Goal: Check status: Check status

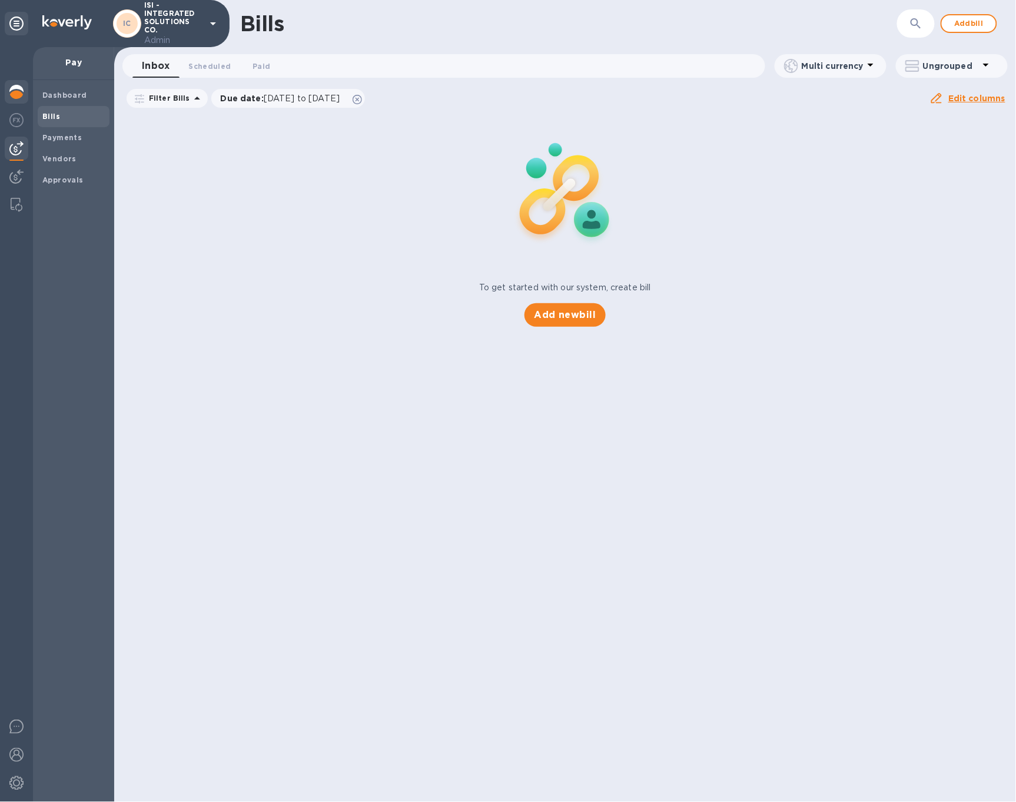
click at [8, 88] on div at bounding box center [17, 93] width 24 height 26
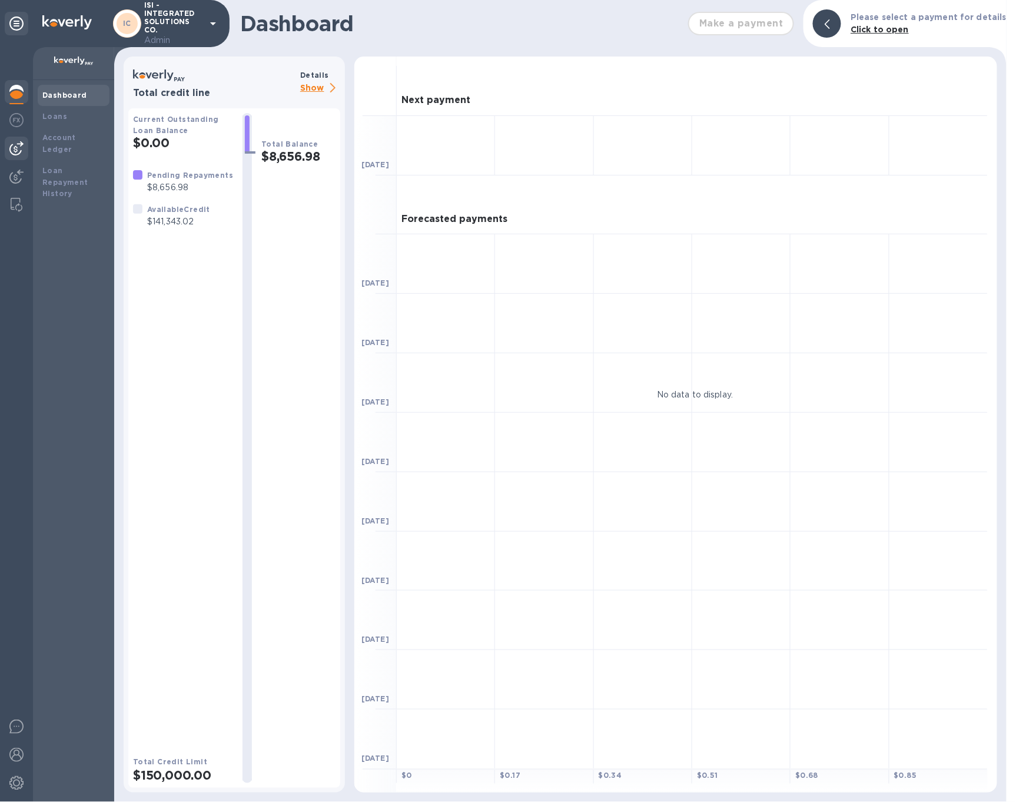
click at [21, 142] on img at bounding box center [16, 148] width 14 height 14
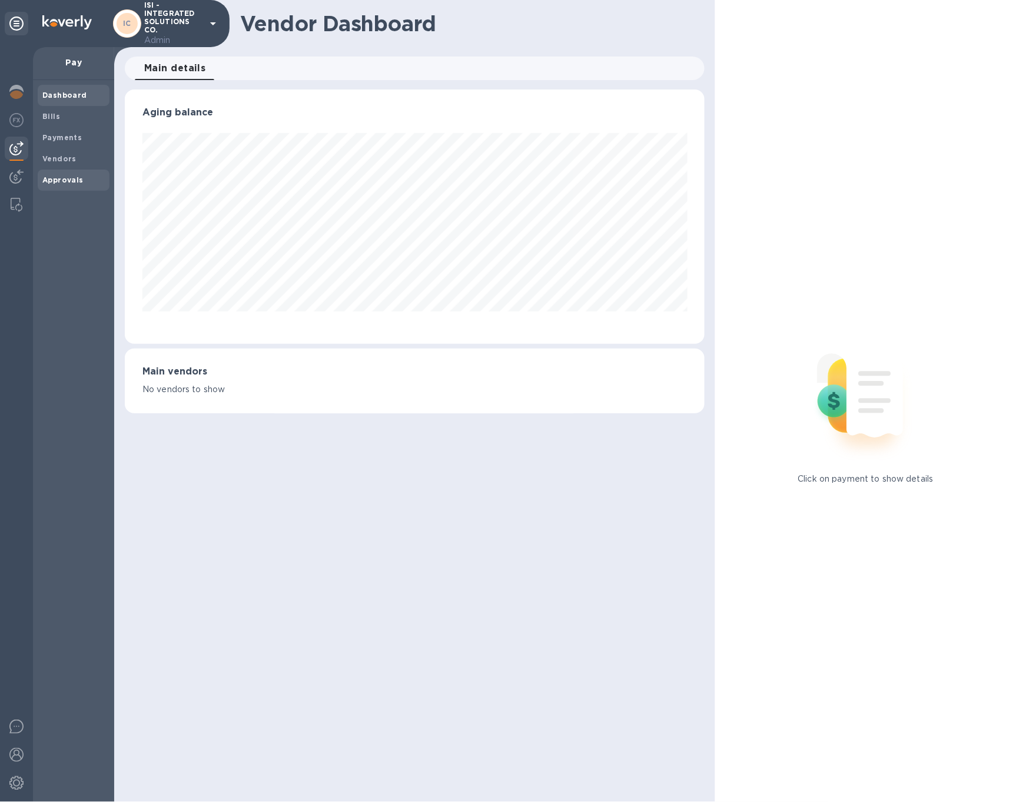
scroll to position [254, 580]
click at [56, 183] on b "Approvals" at bounding box center [62, 179] width 41 height 9
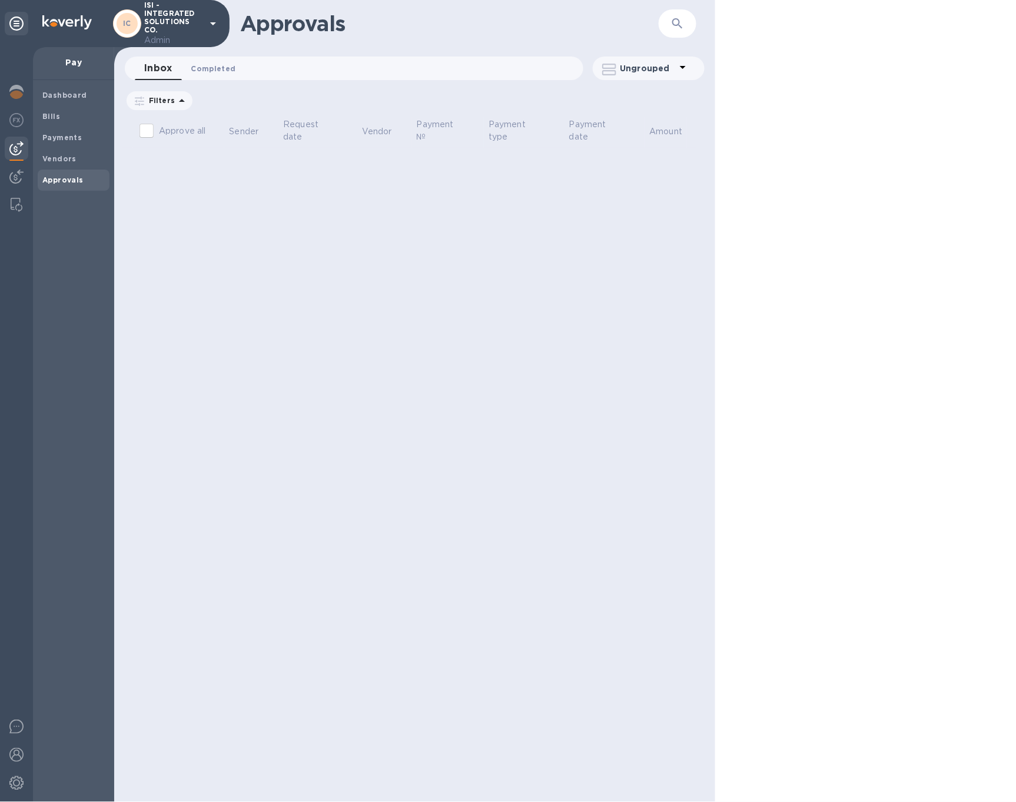
click at [207, 71] on span "Completed 0" at bounding box center [213, 68] width 45 height 12
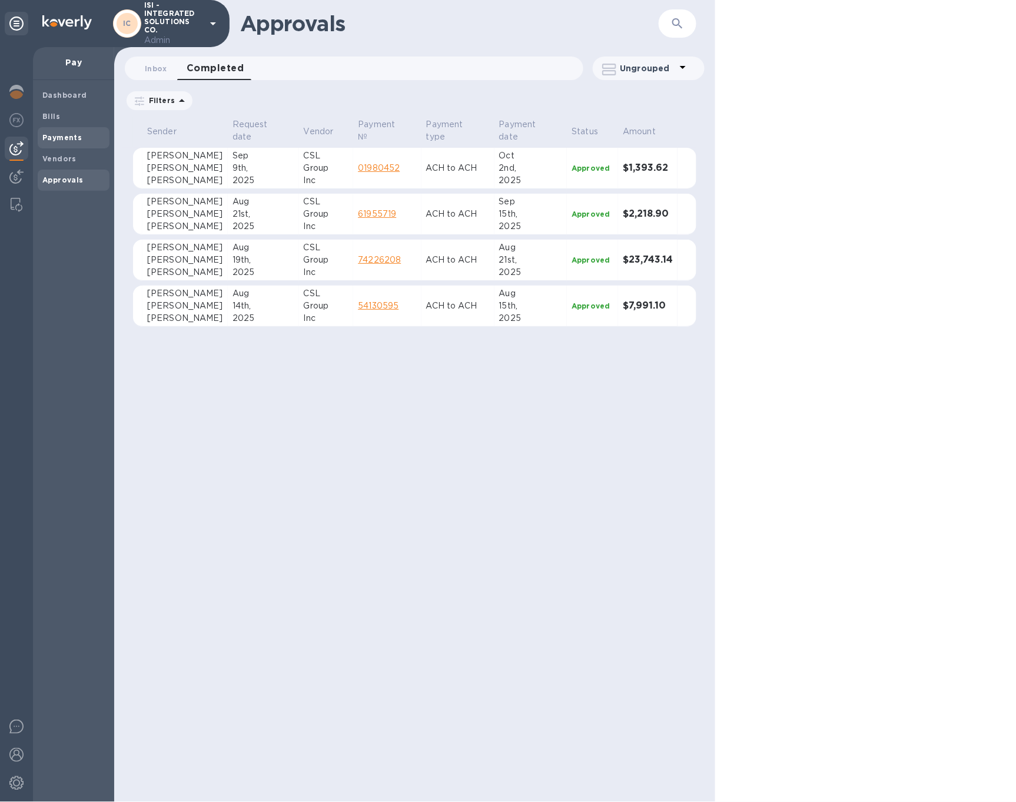
click at [71, 137] on b "Payments" at bounding box center [61, 137] width 39 height 9
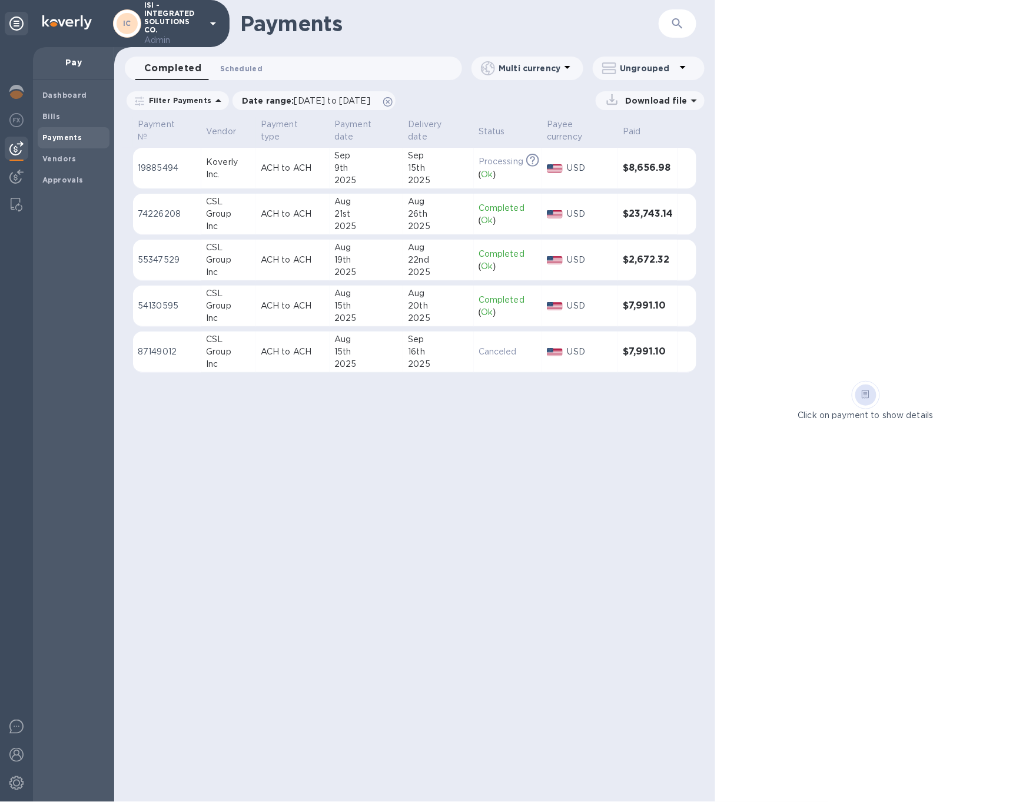
click at [242, 58] on button "Scheduled 0" at bounding box center [241, 68] width 61 height 24
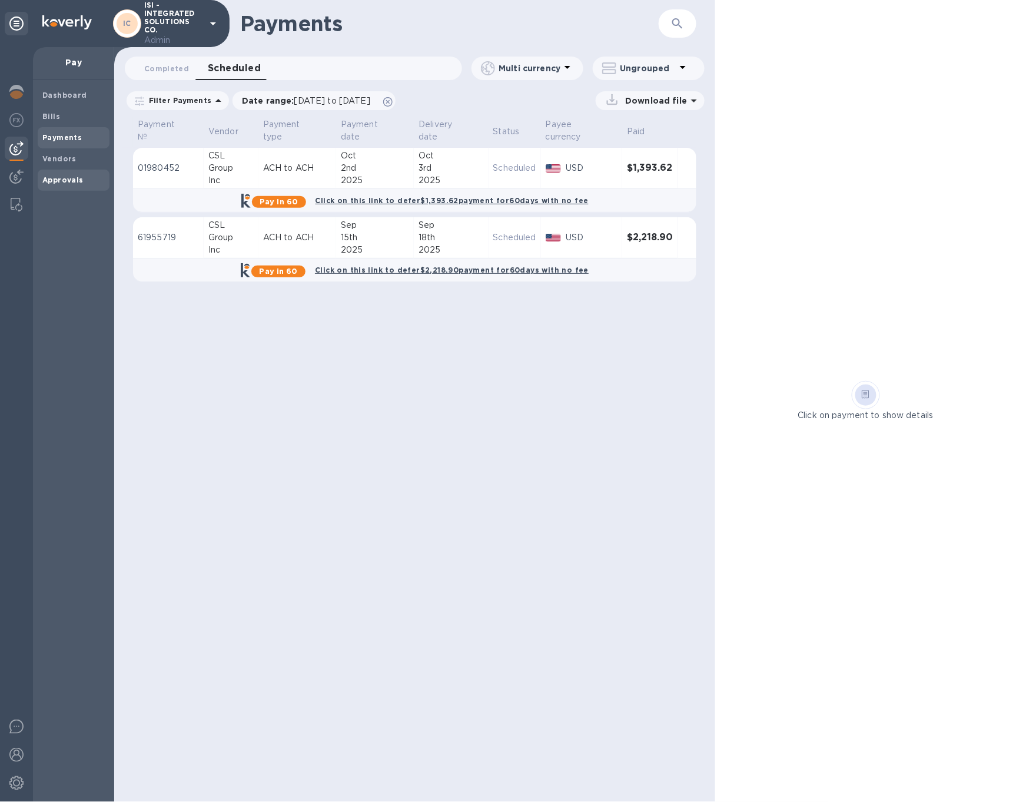
click at [75, 175] on b "Approvals" at bounding box center [62, 179] width 41 height 9
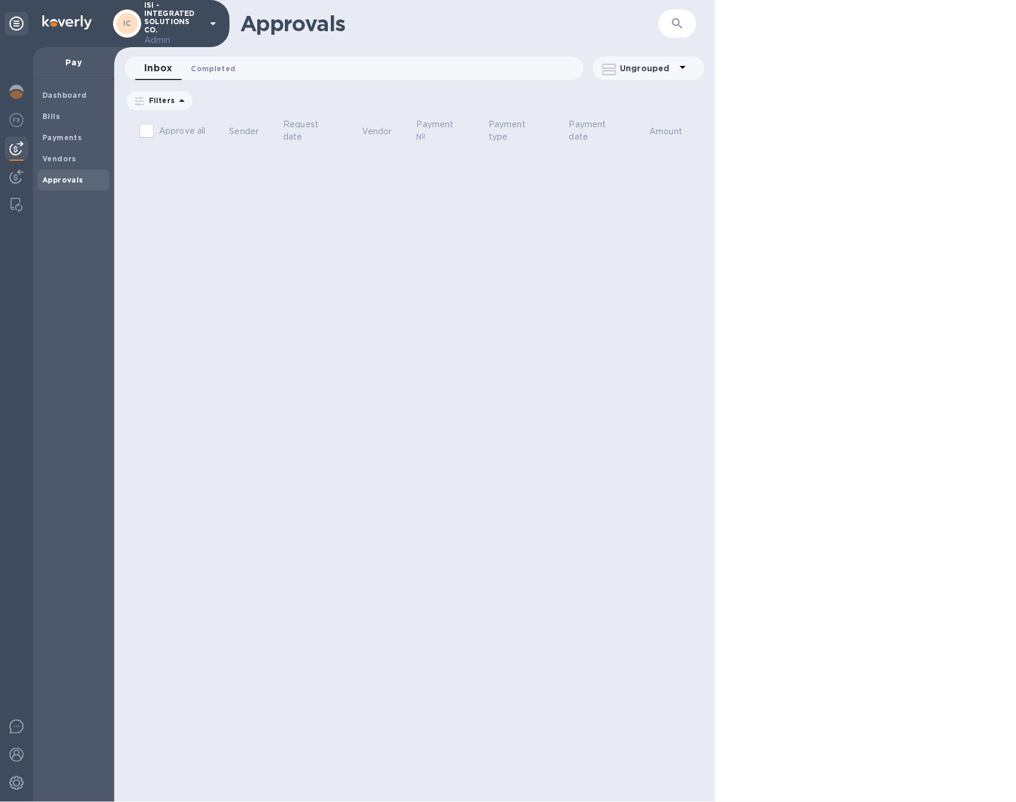
click at [208, 68] on span "Completed 0" at bounding box center [213, 68] width 45 height 12
